Goal: Transaction & Acquisition: Purchase product/service

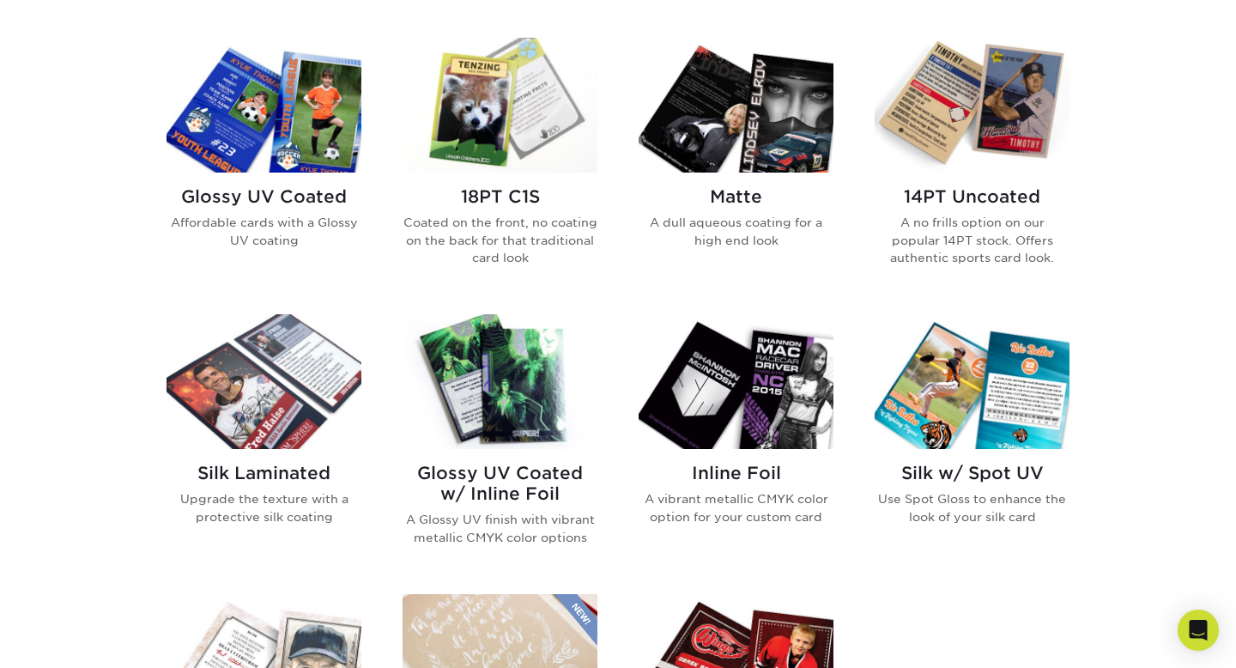
scroll to position [766, 0]
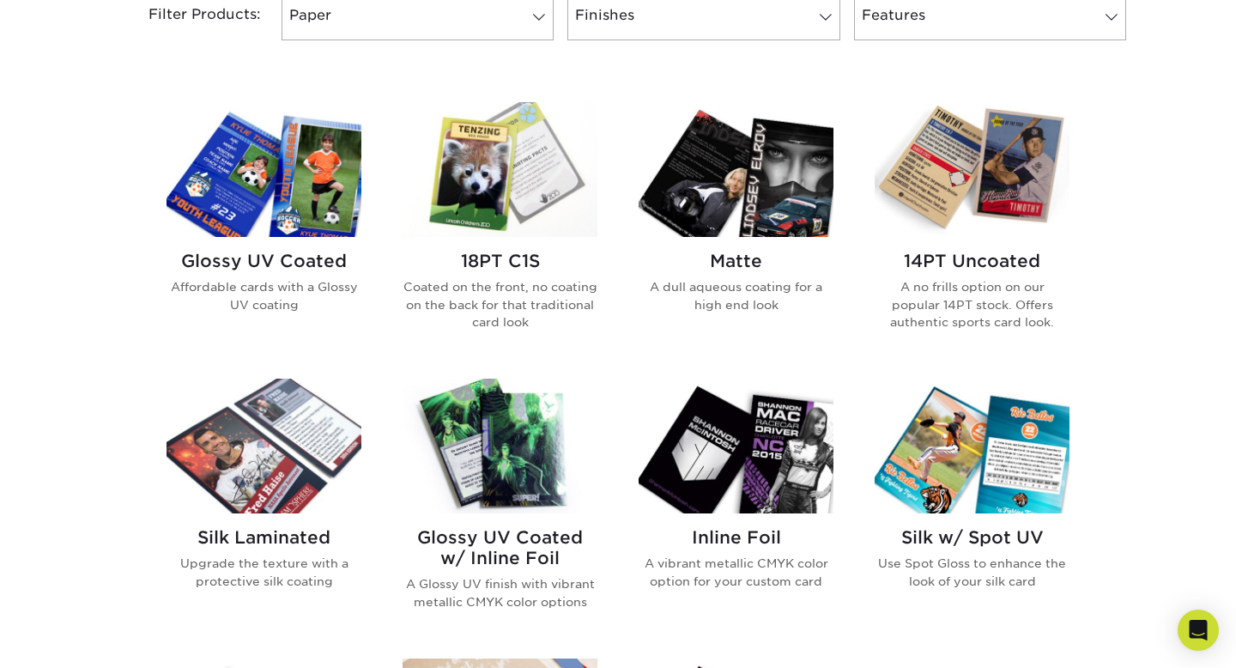
click at [510, 210] on img at bounding box center [500, 169] width 195 height 135
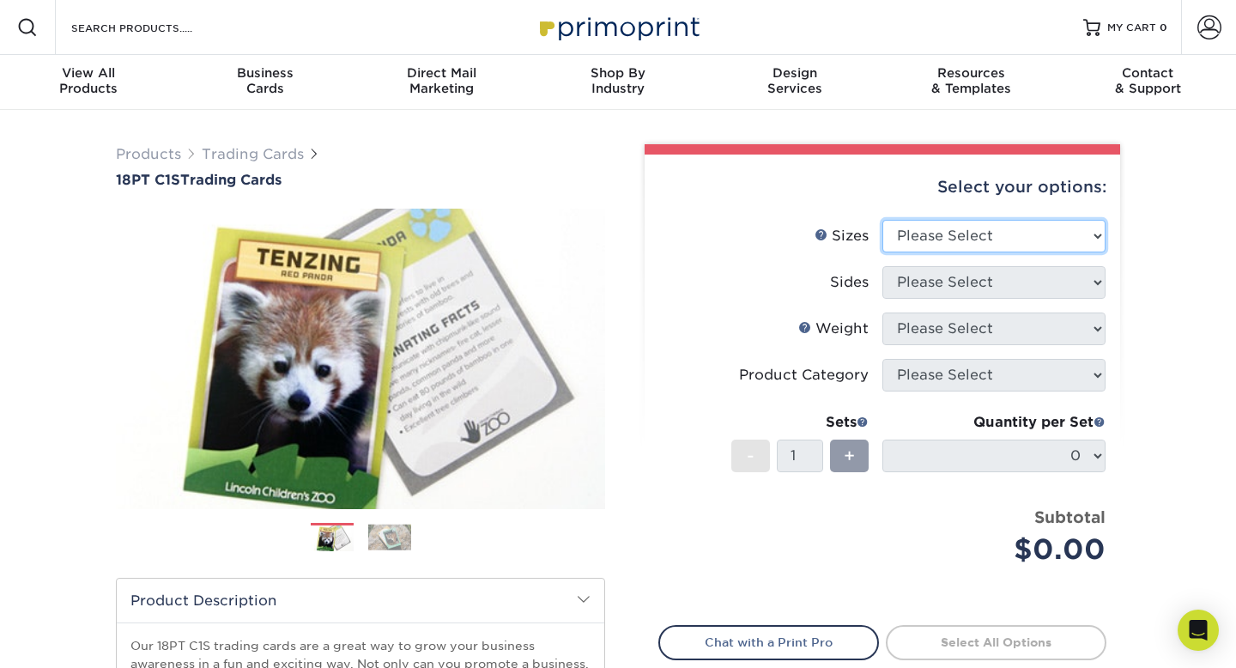
click at [922, 231] on select "Please Select 2.5" x 3.5"" at bounding box center [993, 236] width 223 height 33
select select "2.50x3.50"
click at [882, 220] on select "Please Select 2.5" x 3.5"" at bounding box center [993, 236] width 223 height 33
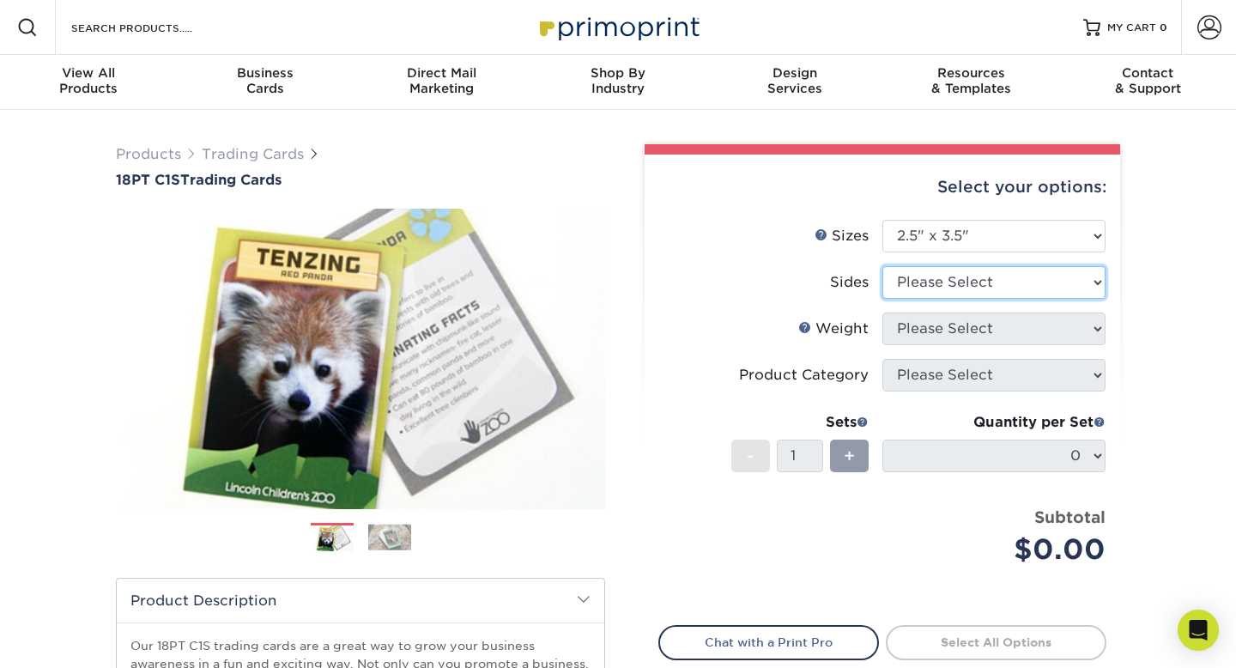
click at [928, 277] on select "Please Select Print Both Sides Print Front Only" at bounding box center [993, 282] width 223 height 33
select select "13abbda7-1d64-4f25-8bb2-c179b224825d"
click at [882, 266] on select "Please Select Print Both Sides Print Front Only" at bounding box center [993, 282] width 223 height 33
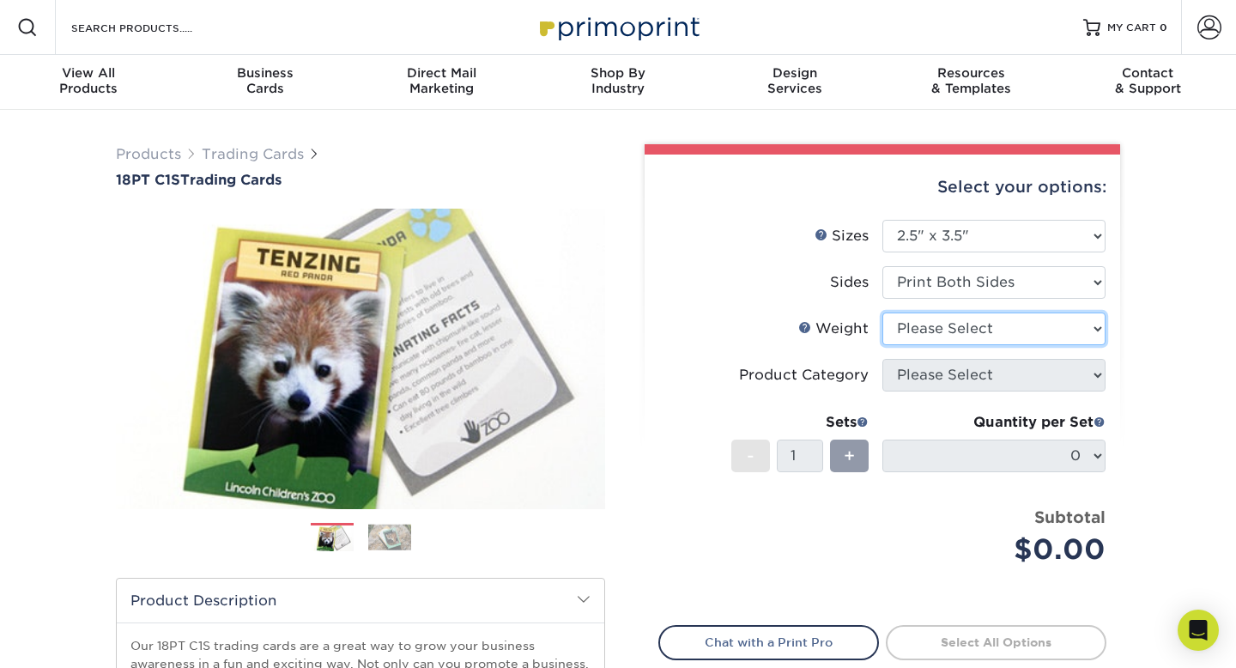
click at [935, 327] on select "Please Select 18PT C1S" at bounding box center [993, 328] width 223 height 33
select select "18PTC1S"
click at [882, 312] on select "Please Select 18PT C1S" at bounding box center [993, 328] width 223 height 33
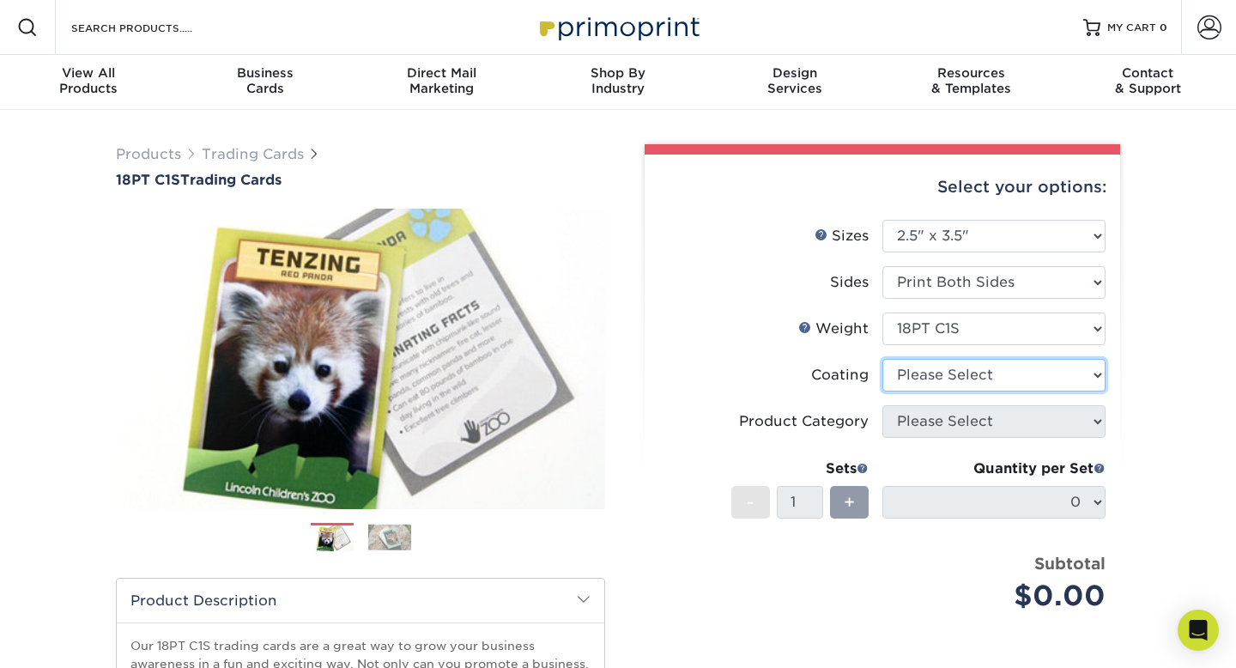
click at [935, 376] on select at bounding box center [993, 375] width 223 height 33
select select "1e8116af-acfc-44b1-83dc-8181aa338834"
click at [882, 359] on select at bounding box center [993, 375] width 223 height 33
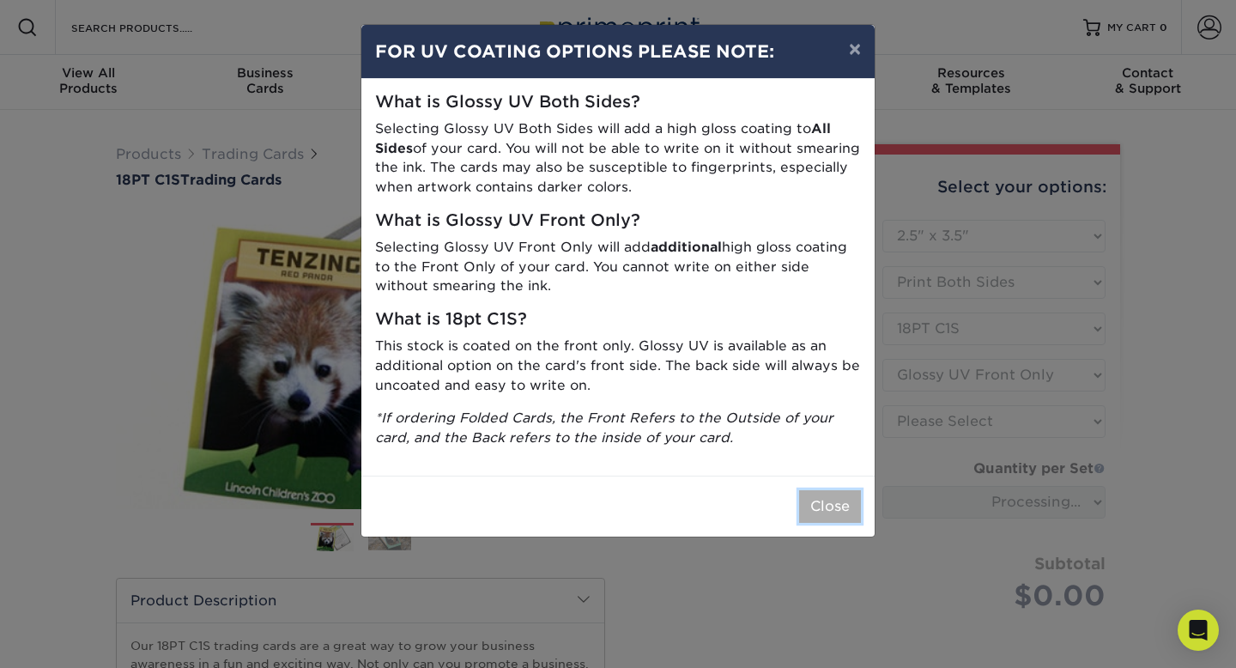
click at [829, 502] on button "Close" at bounding box center [830, 506] width 62 height 33
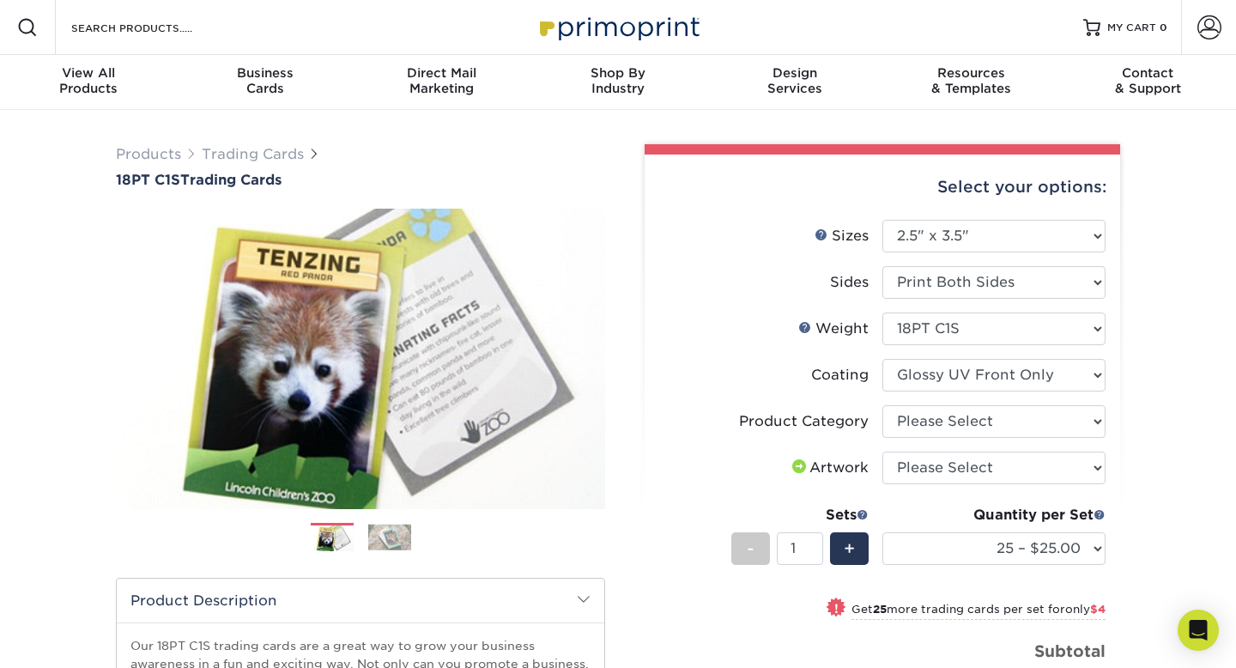
scroll to position [64, 0]
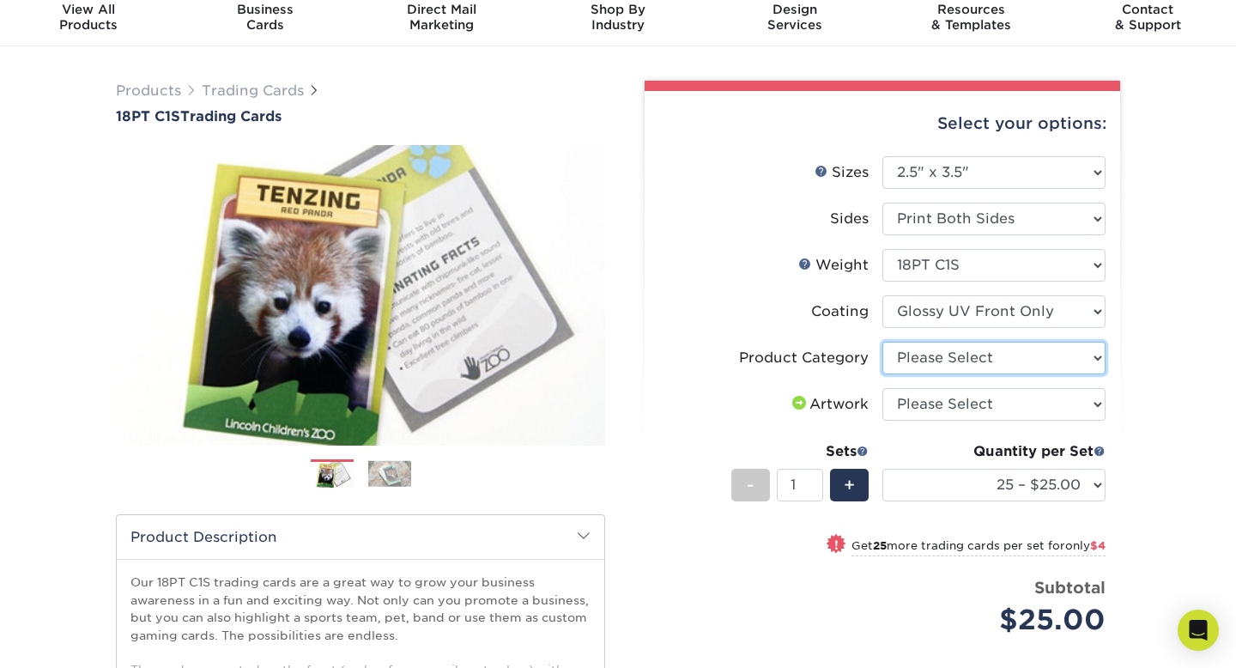
click at [1033, 354] on select "Please Select Trading Cards" at bounding box center [993, 358] width 223 height 33
select select "c2f9bce9-36c2-409d-b101-c29d9d031e18"
click at [882, 342] on select "Please Select Trading Cards" at bounding box center [993, 358] width 223 height 33
click at [1020, 407] on select "Please Select I will upload files I need a design - $100" at bounding box center [993, 404] width 223 height 33
select select "upload"
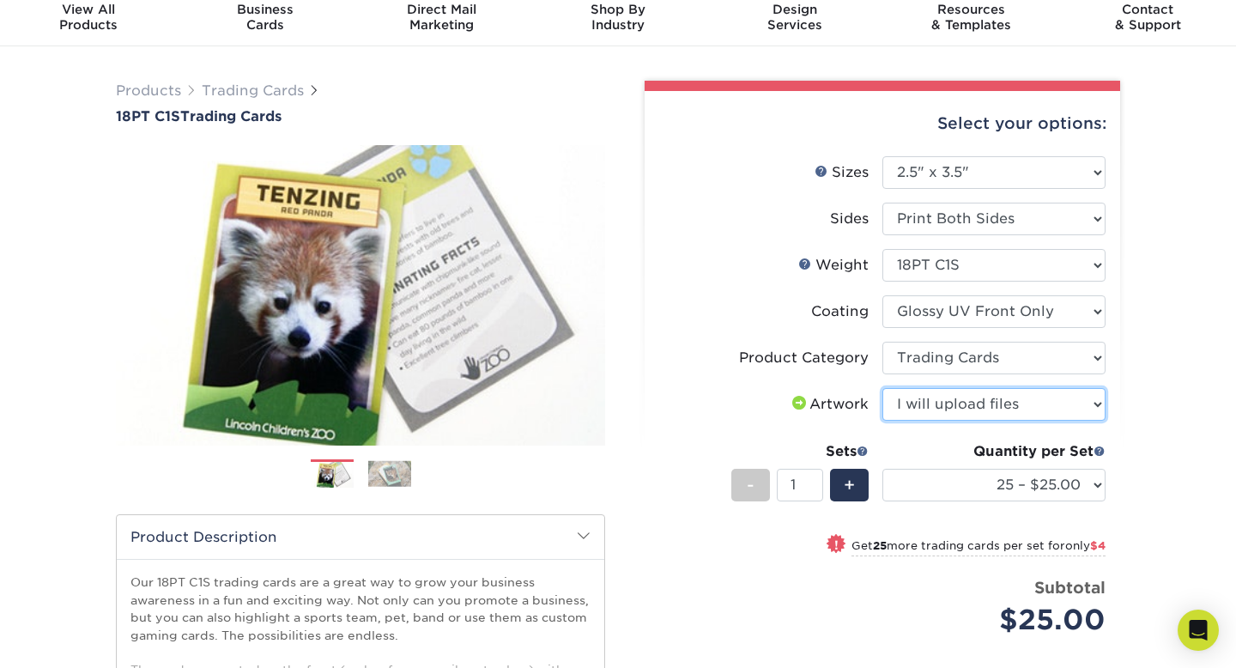
click at [882, 388] on select "Please Select I will upload files I need a design - $100" at bounding box center [993, 404] width 223 height 33
click at [1132, 411] on div "Select your options: Sizes Help Sizes Please Select 2.5" x 3.5" Sides - 1" at bounding box center [875, 489] width 515 height 816
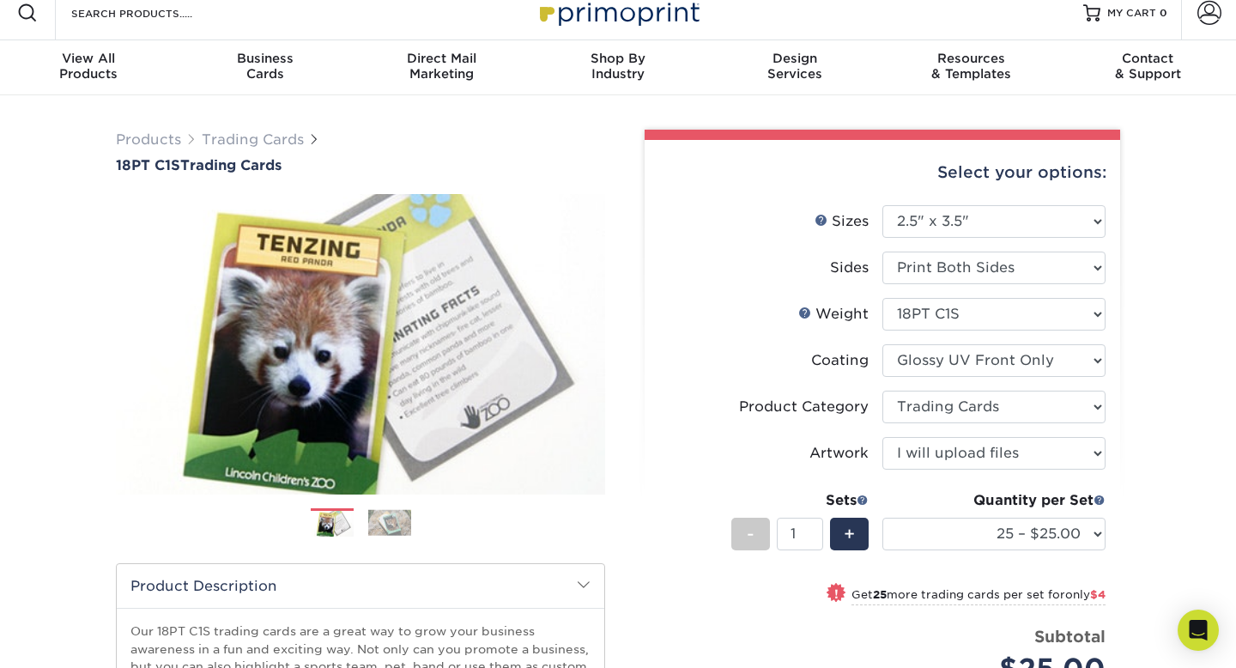
scroll to position [15, 0]
click at [974, 313] on select "Please Select 18PT C1S" at bounding box center [993, 313] width 223 height 33
click at [882, 297] on select "Please Select 18PT C1S" at bounding box center [993, 313] width 223 height 33
click at [978, 356] on select at bounding box center [993, 359] width 223 height 33
click at [882, 343] on select at bounding box center [993, 359] width 223 height 33
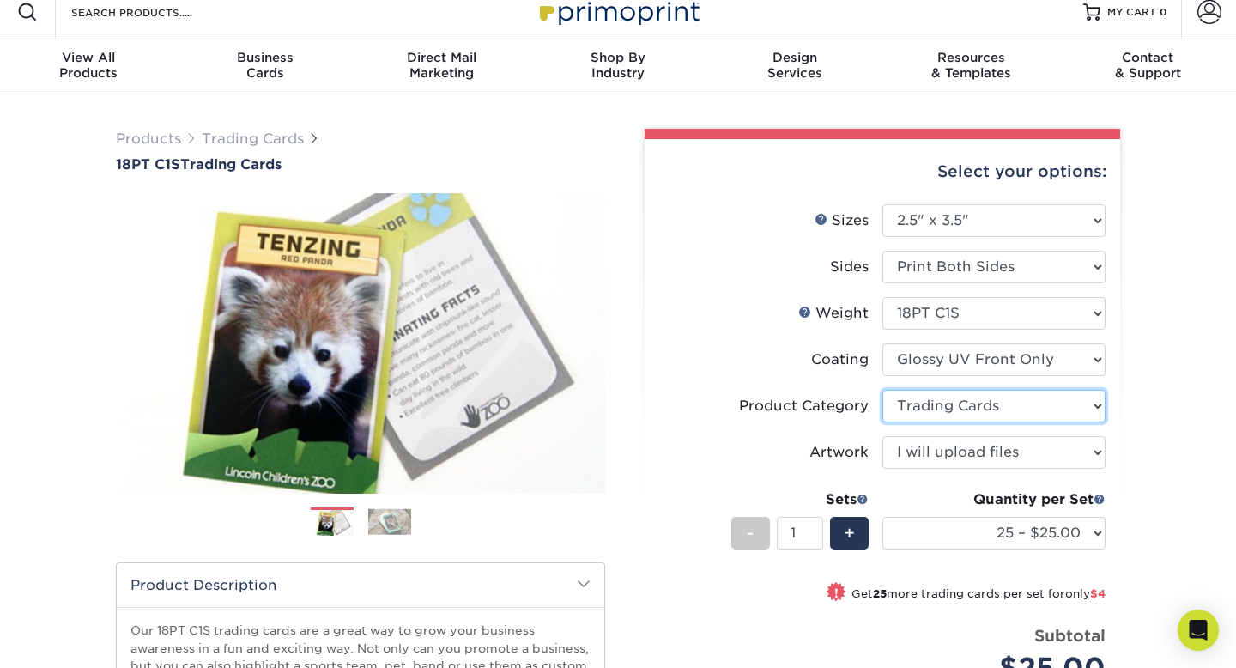
click at [977, 399] on select "Please Select Trading Cards" at bounding box center [993, 406] width 223 height 33
click at [882, 390] on select "Please Select Trading Cards" at bounding box center [993, 406] width 223 height 33
click at [979, 448] on select "Please Select I will upload files I need a design - $100" at bounding box center [993, 452] width 223 height 33
click at [882, 436] on select "Please Select I will upload files I need a design - $100" at bounding box center [993, 452] width 223 height 33
click at [1134, 439] on div "Products Trading Cards 18PT C1S Trading Cards Previous Next show more" at bounding box center [618, 543] width 1236 height 899
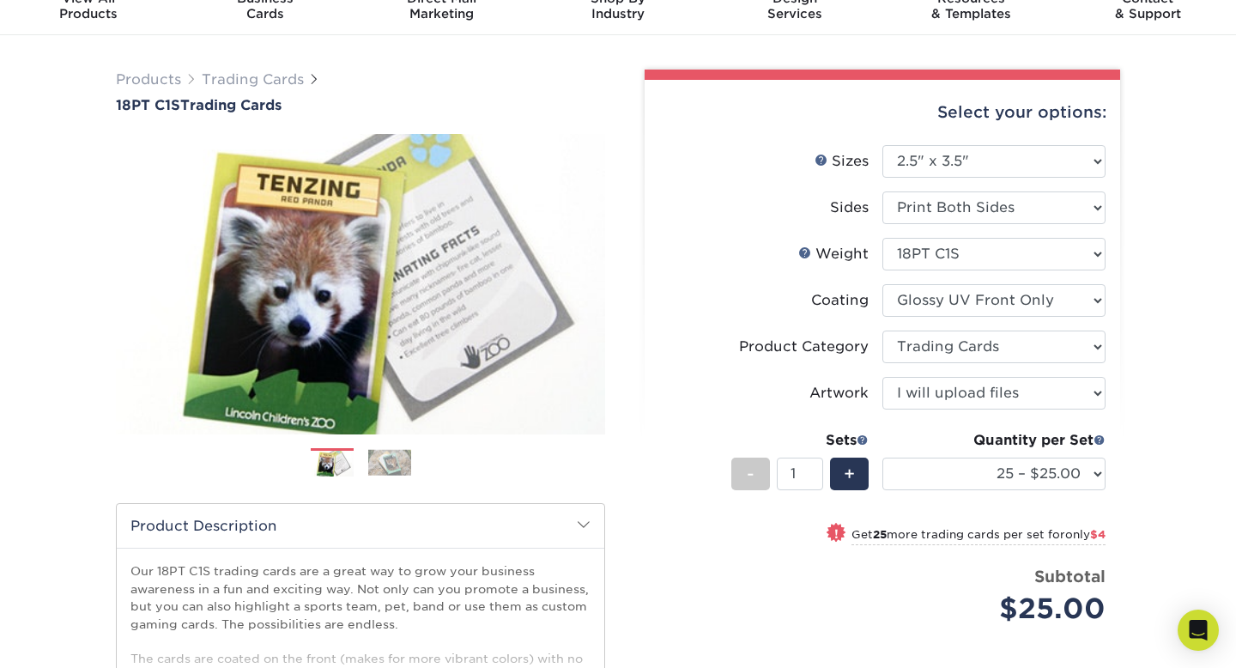
scroll to position [94, 0]
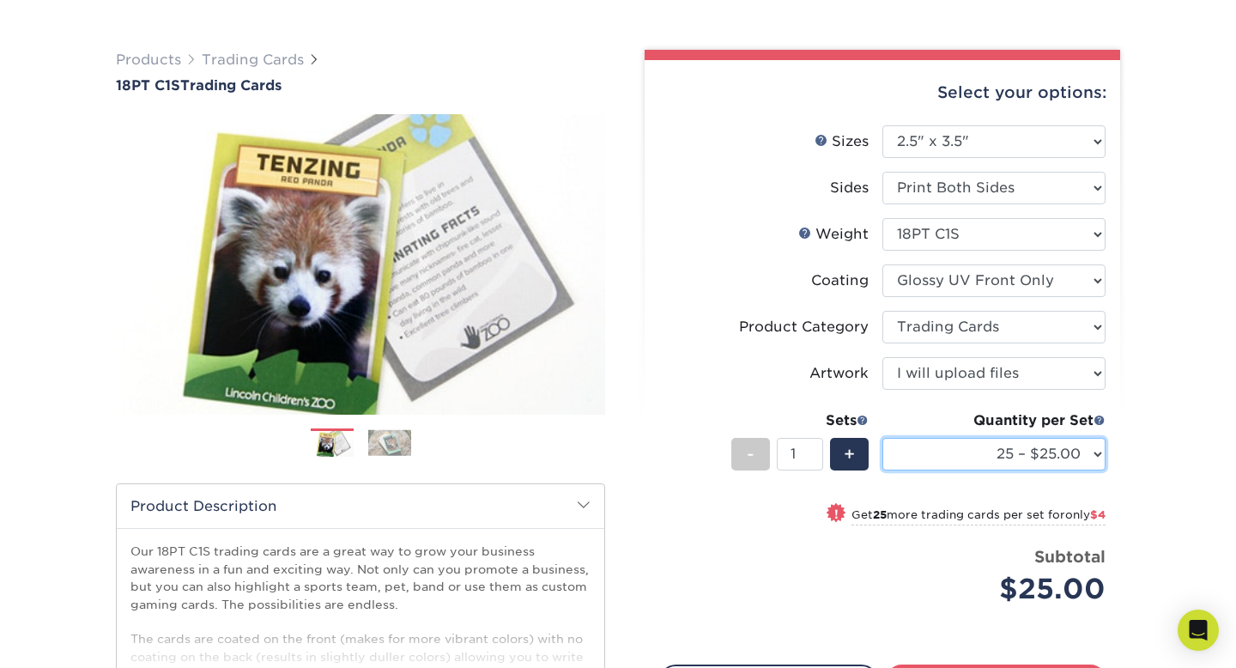
click at [1028, 445] on select "25 – $25.00 50 – $29.00 75 – $37.00 100 – $41.00 250 – $48.00 500 – $58.00 1000…" at bounding box center [993, 454] width 223 height 33
click at [882, 438] on select "25 – $25.00 50 – $29.00 75 – $37.00 100 – $41.00 250 – $48.00 500 – $58.00 1000…" at bounding box center [993, 454] width 223 height 33
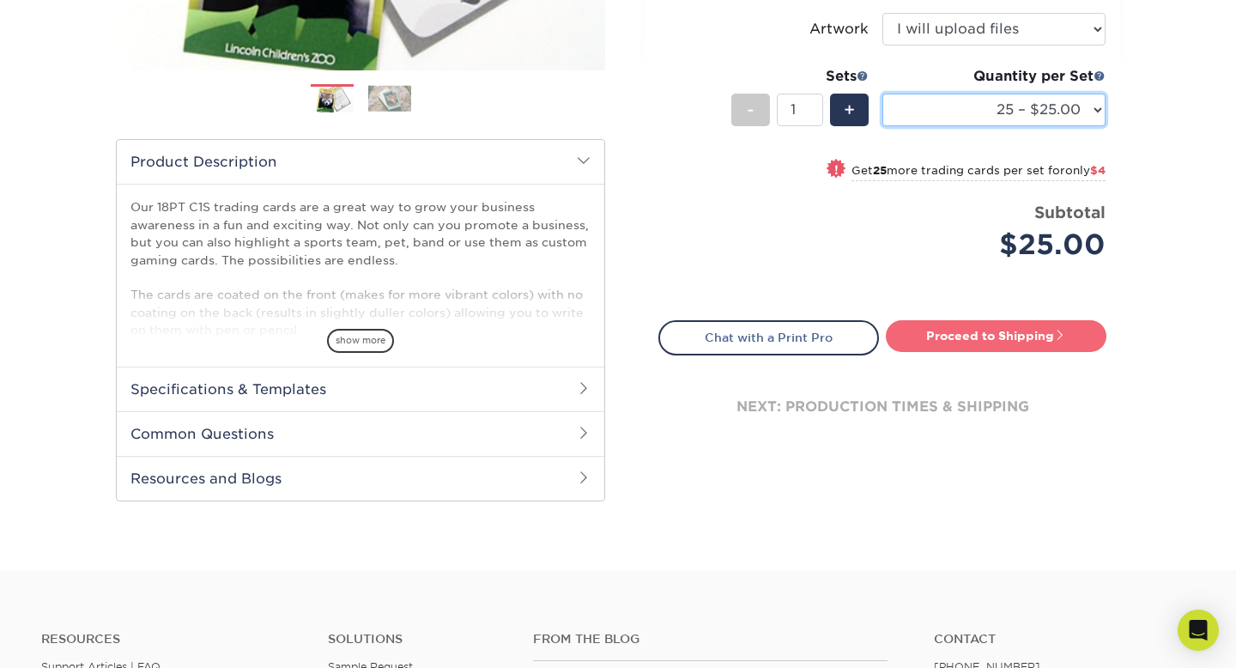
scroll to position [453, 0]
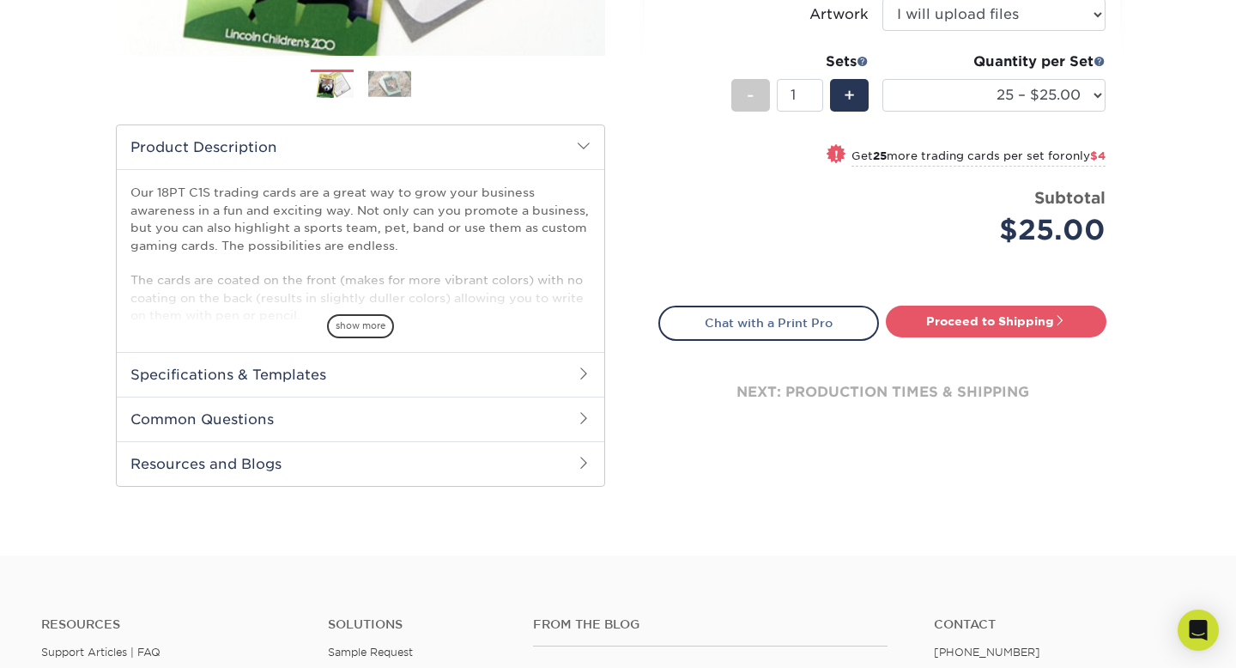
click at [468, 362] on h2 "Specifications & Templates" at bounding box center [361, 374] width 488 height 45
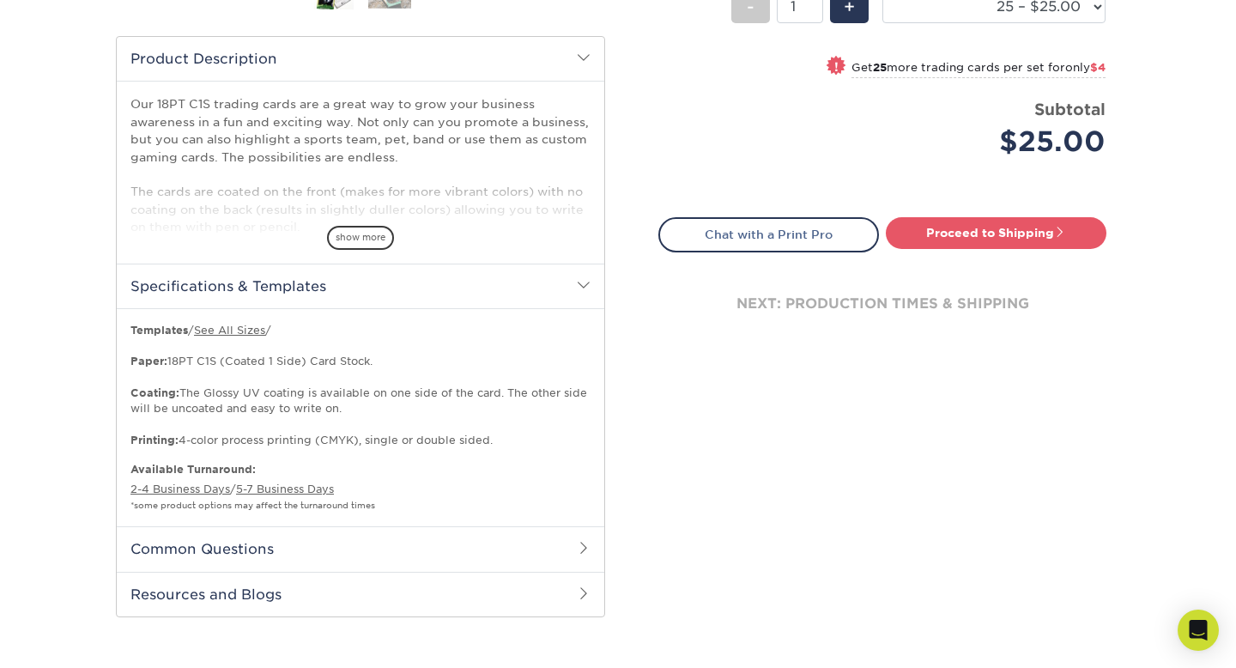
scroll to position [539, 0]
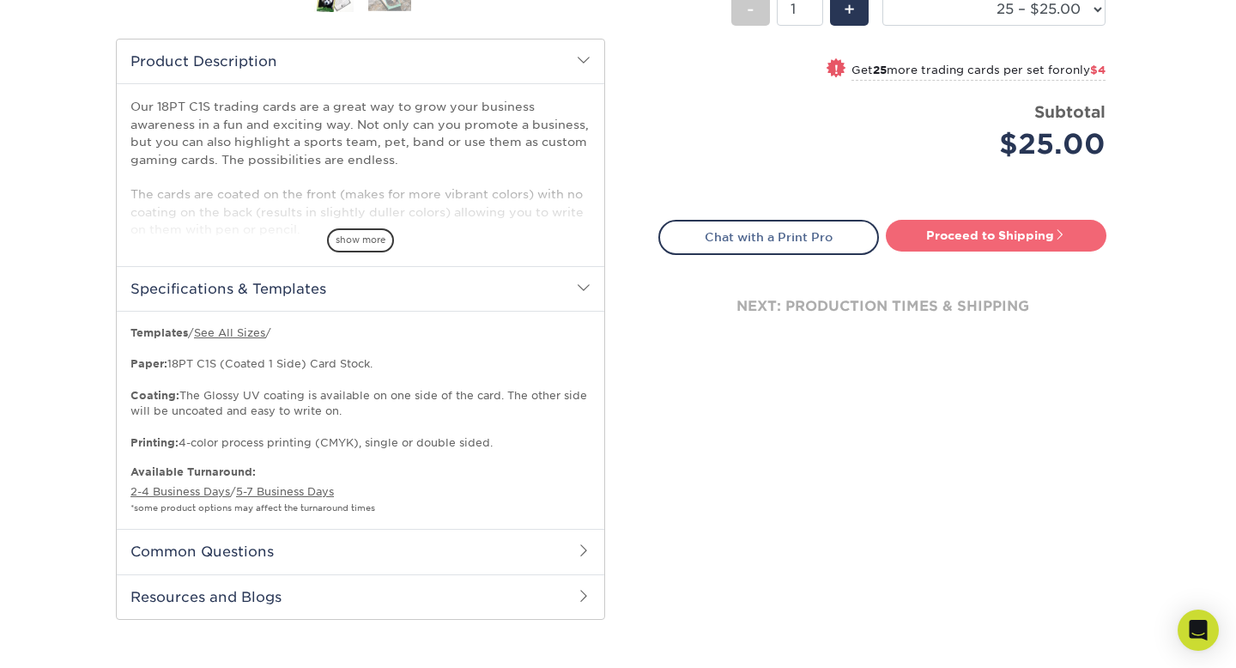
click at [967, 241] on link "Proceed to Shipping" at bounding box center [996, 235] width 221 height 31
type input "Set 1"
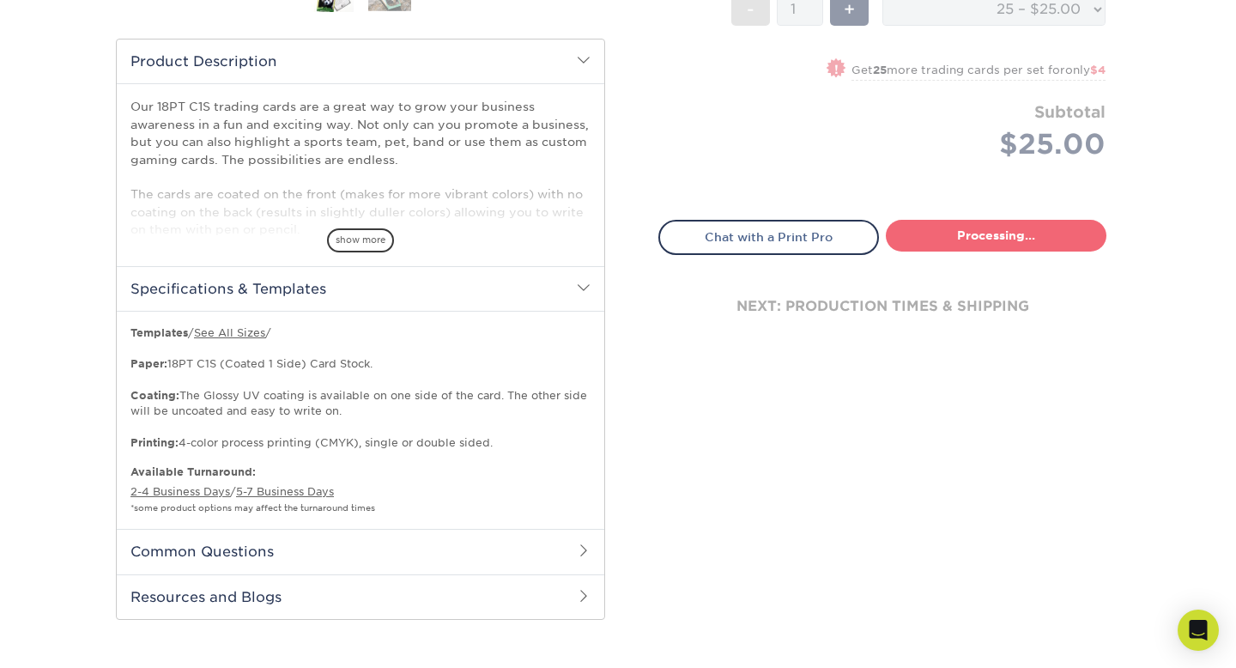
select select "08588386-0599-420e-8c79-4535039915a0"
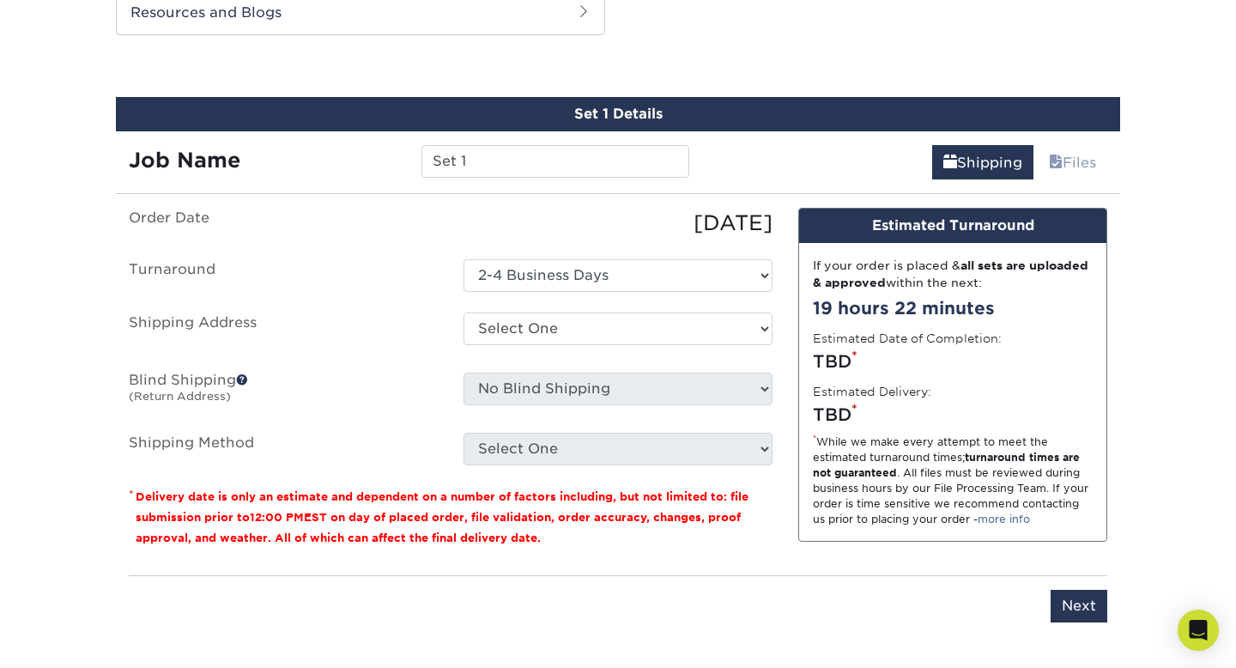
scroll to position [1128, 0]
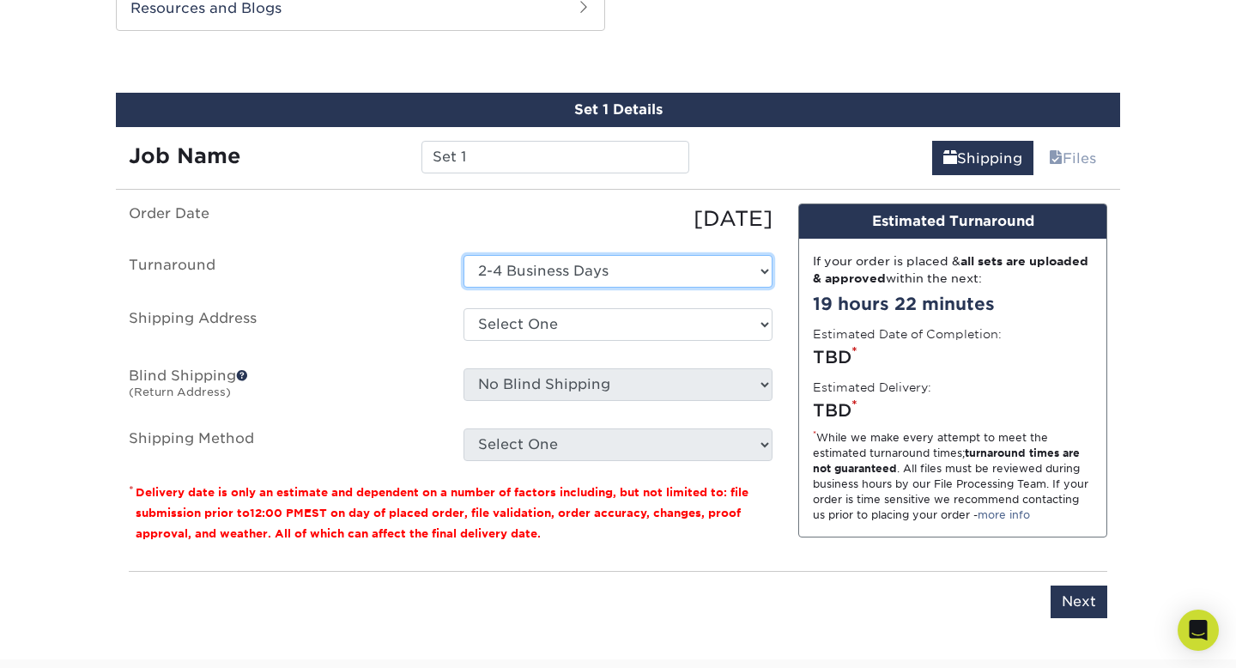
click at [587, 275] on select "Select One 2-4 Business Days" at bounding box center [617, 271] width 309 height 33
click at [463, 255] on select "Select One 2-4 Business Days" at bounding box center [617, 271] width 309 height 33
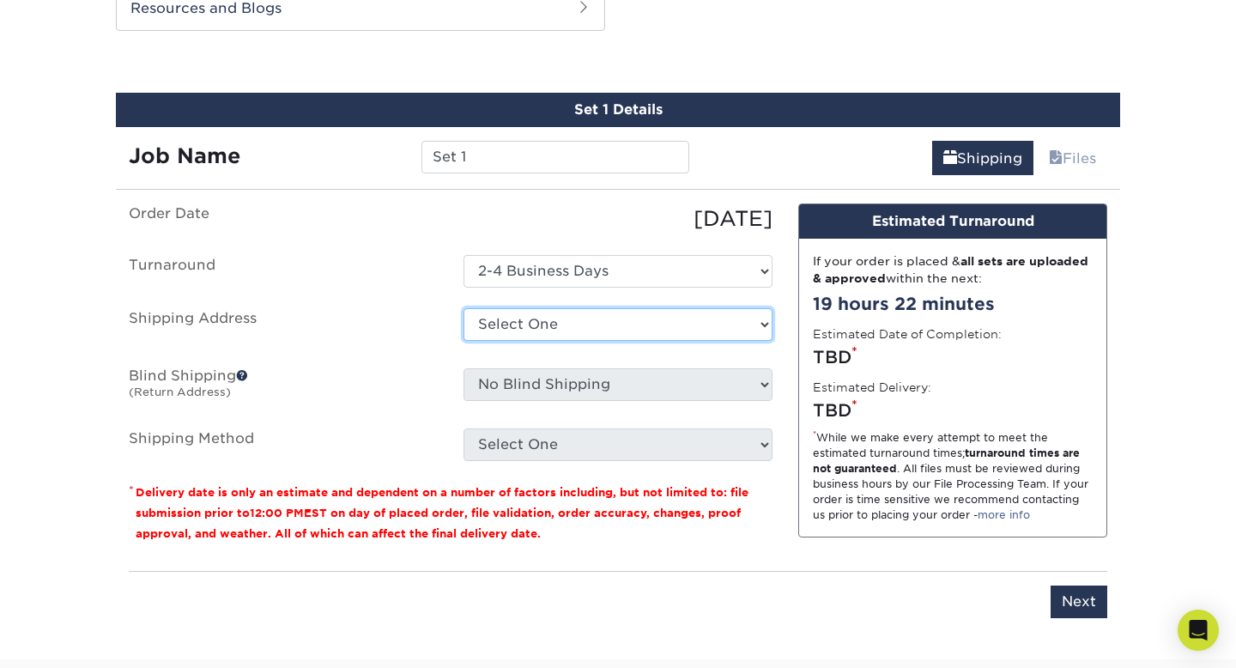
click at [590, 328] on select "Select One + Add New Address - Login" at bounding box center [617, 324] width 309 height 33
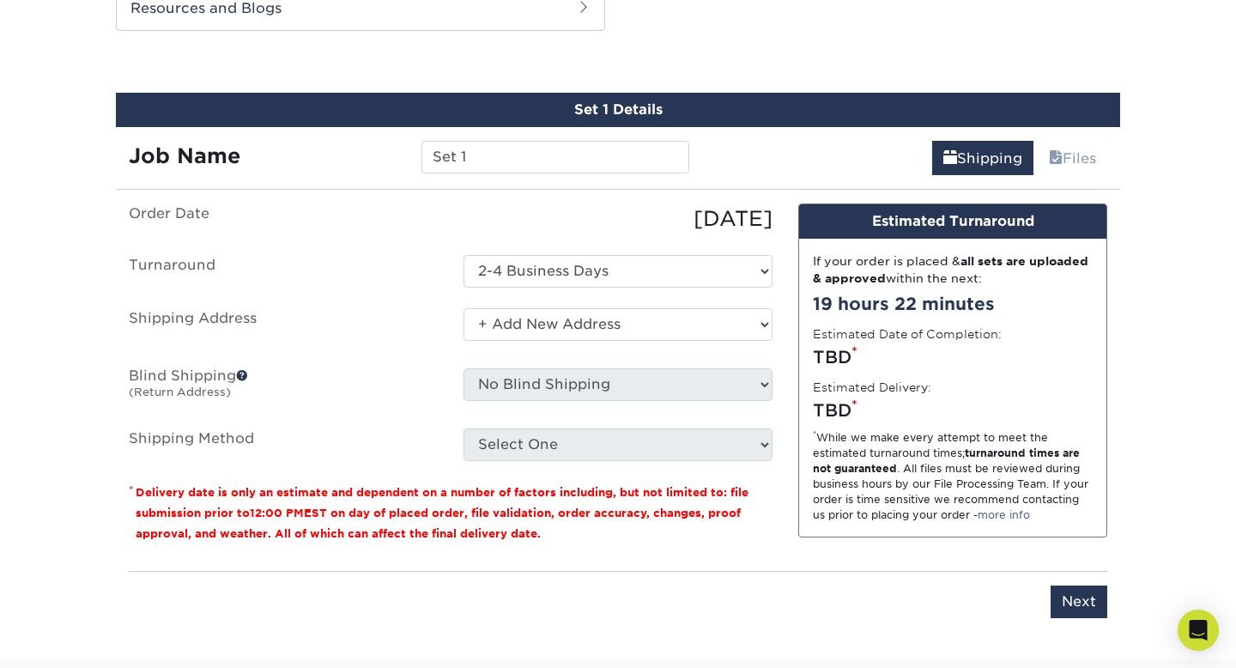
click at [463, 308] on select "Select One + Add New Address - Login" at bounding box center [617, 324] width 309 height 33
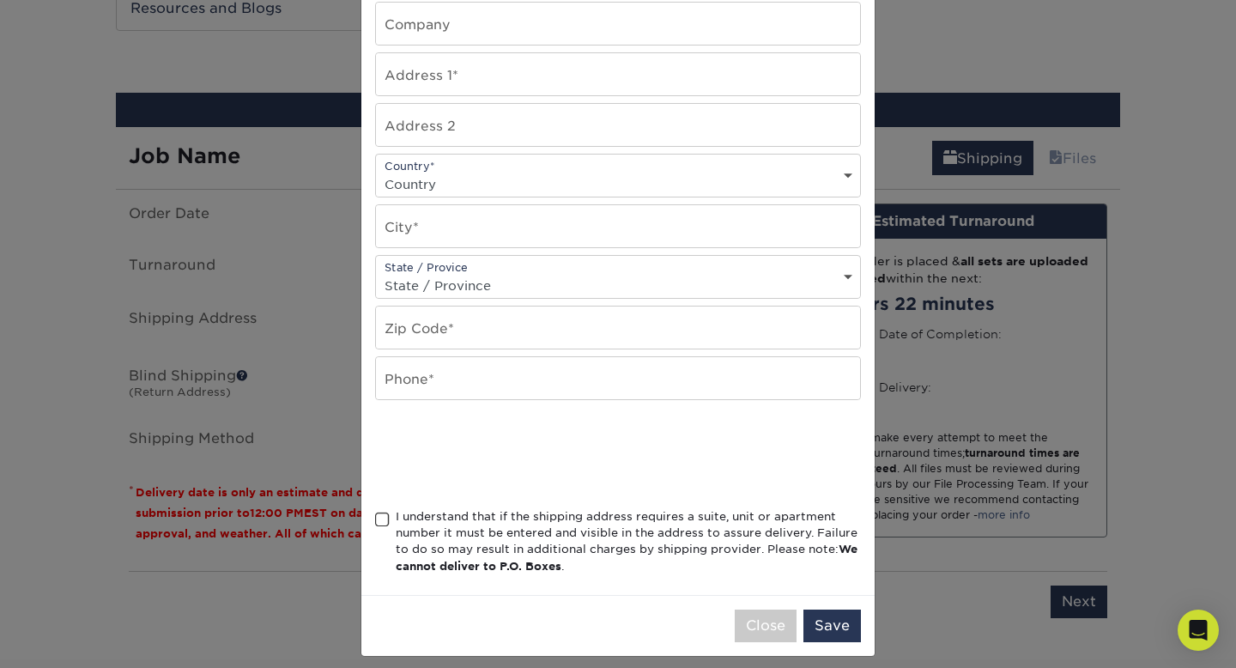
scroll to position [265, 0]
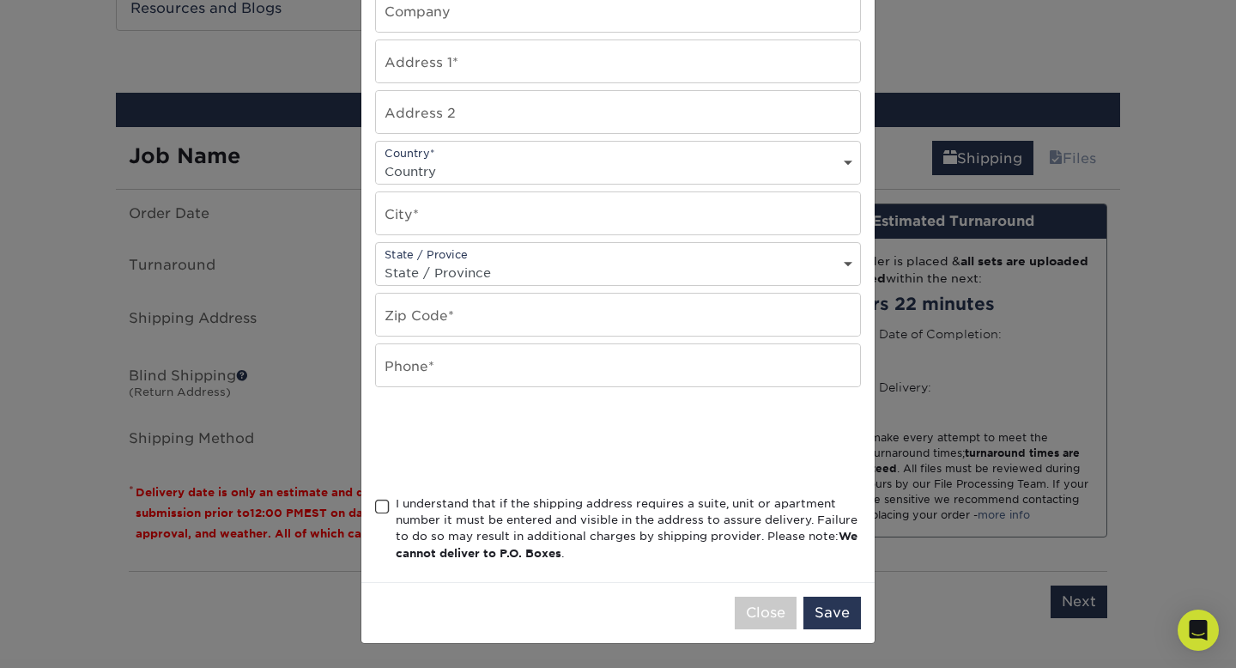
click at [203, 318] on div "× Add Address Address Book Title (for your reference only) Descriptive Title* A…" at bounding box center [618, 334] width 1236 height 668
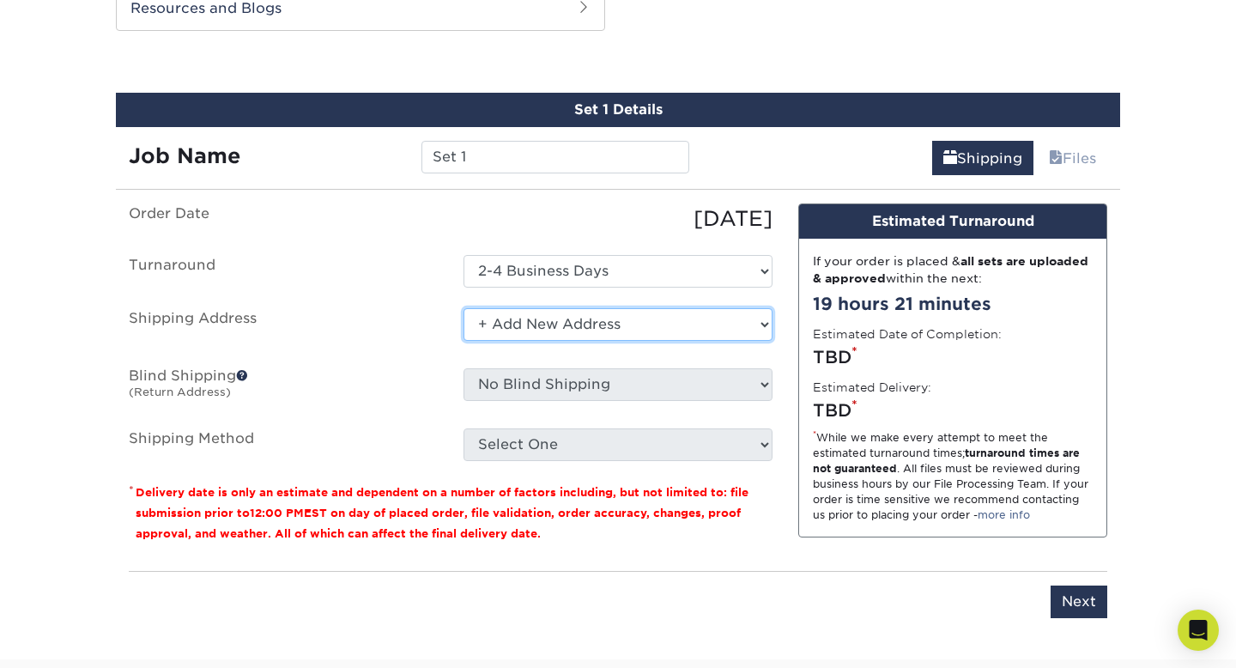
click at [565, 330] on select "Select One + Add New Address - Login" at bounding box center [617, 324] width 309 height 33
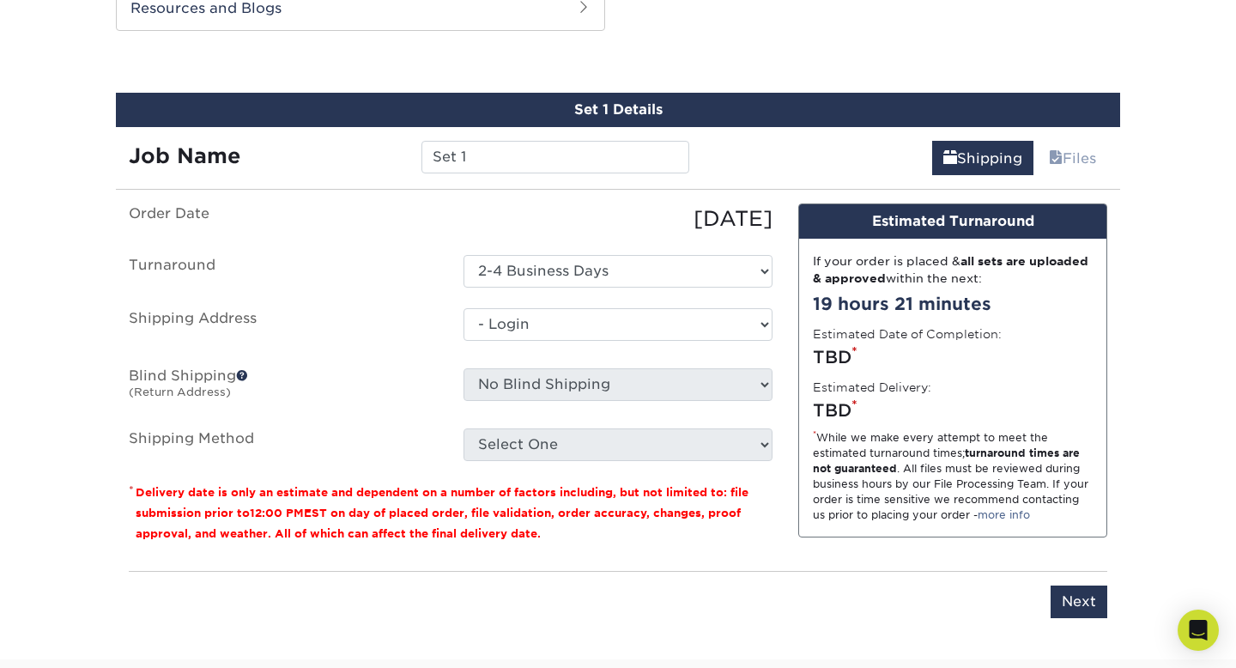
click at [463, 341] on select "Select One + Add New Address - Login" at bounding box center [617, 324] width 309 height 33
select select "-1"
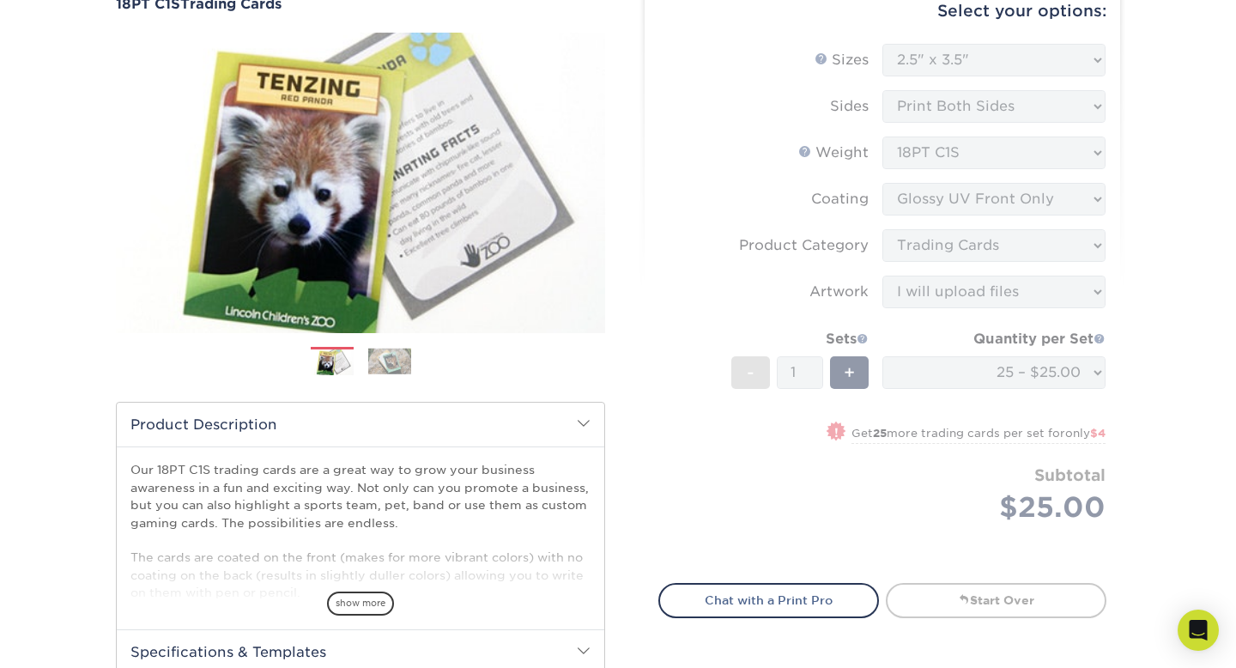
scroll to position [0, 0]
